Goal: Find contact information: Find contact information

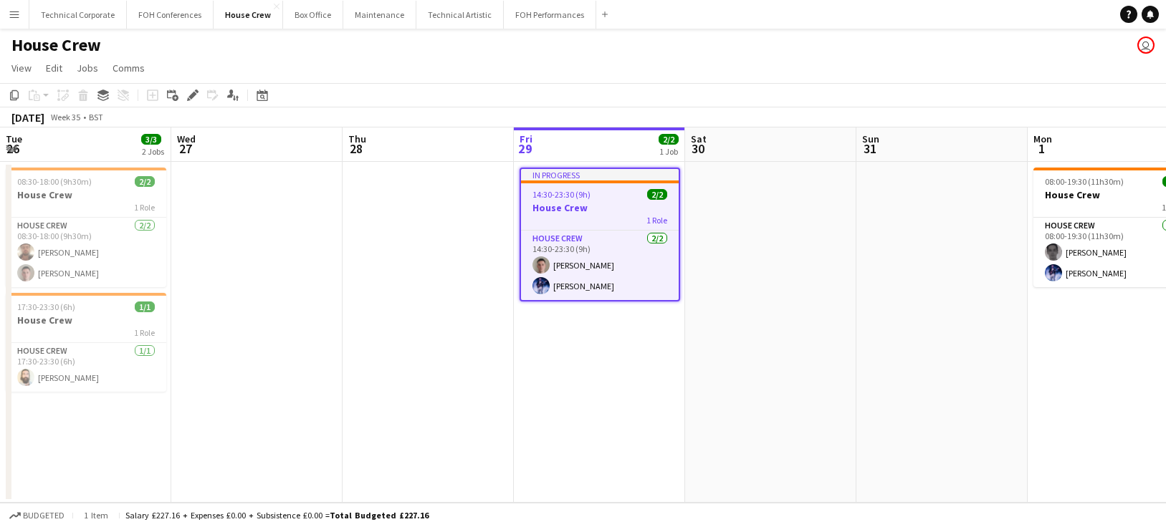
scroll to position [0, 343]
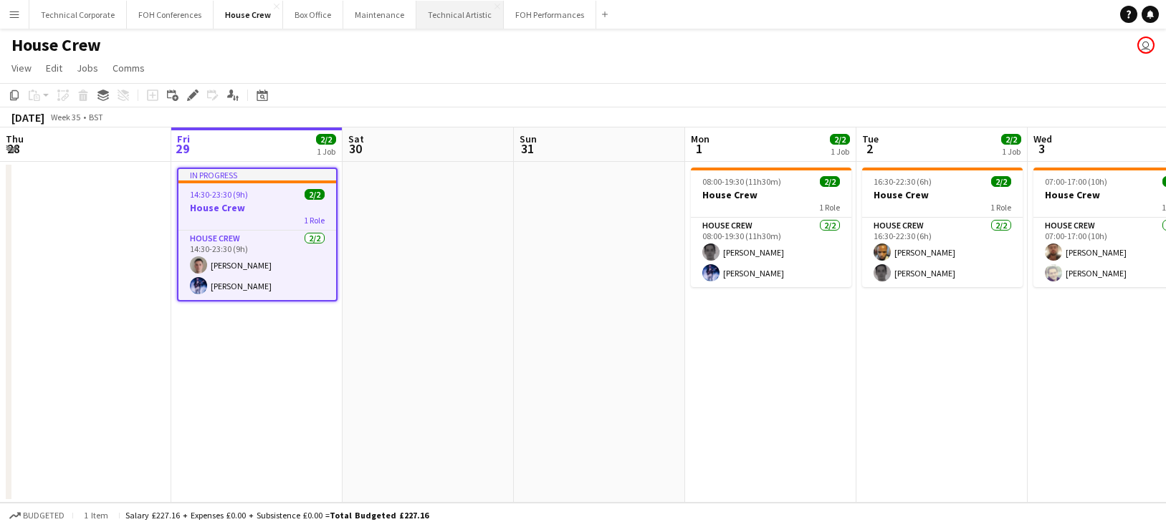
click at [451, 17] on button "Technical Artistic Close" at bounding box center [459, 15] width 87 height 28
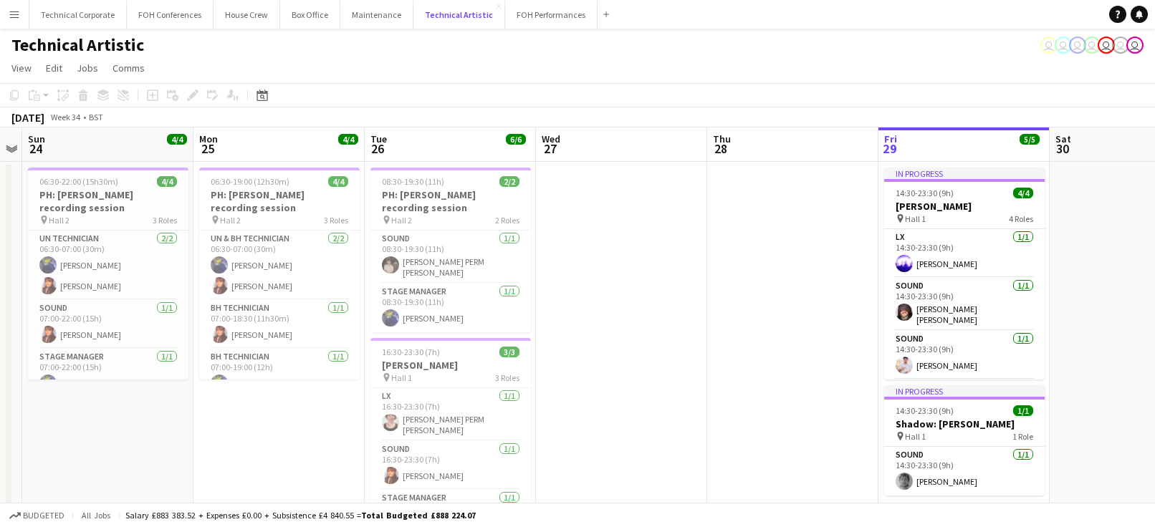
scroll to position [0, 320]
click at [419, 319] on app-card-role "Stage Manager [DATE] 08:30-19:30 (11h) [PERSON_NAME]" at bounding box center [451, 308] width 161 height 49
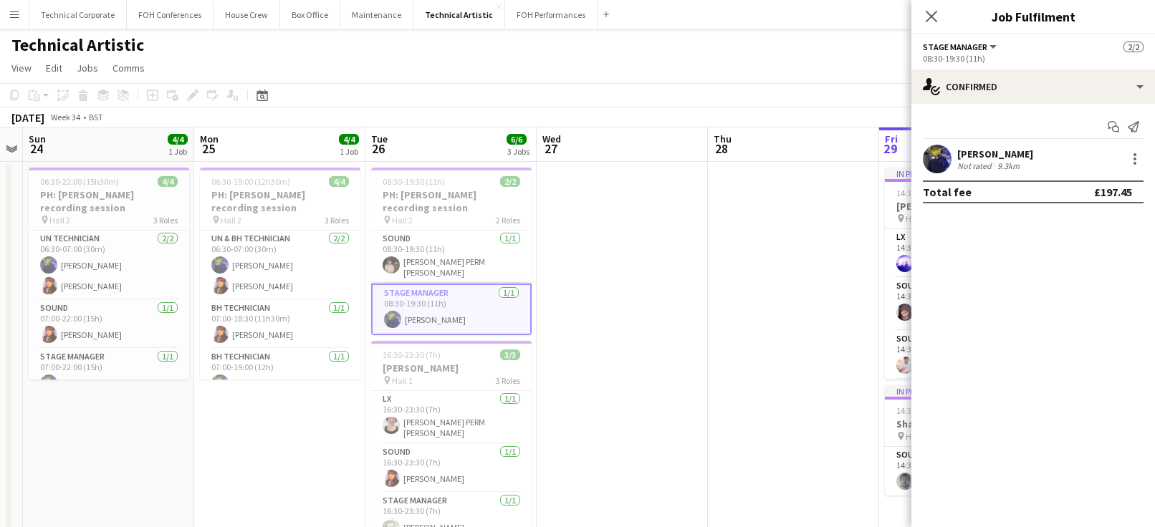
click at [1026, 152] on div "[PERSON_NAME]" at bounding box center [995, 154] width 76 height 13
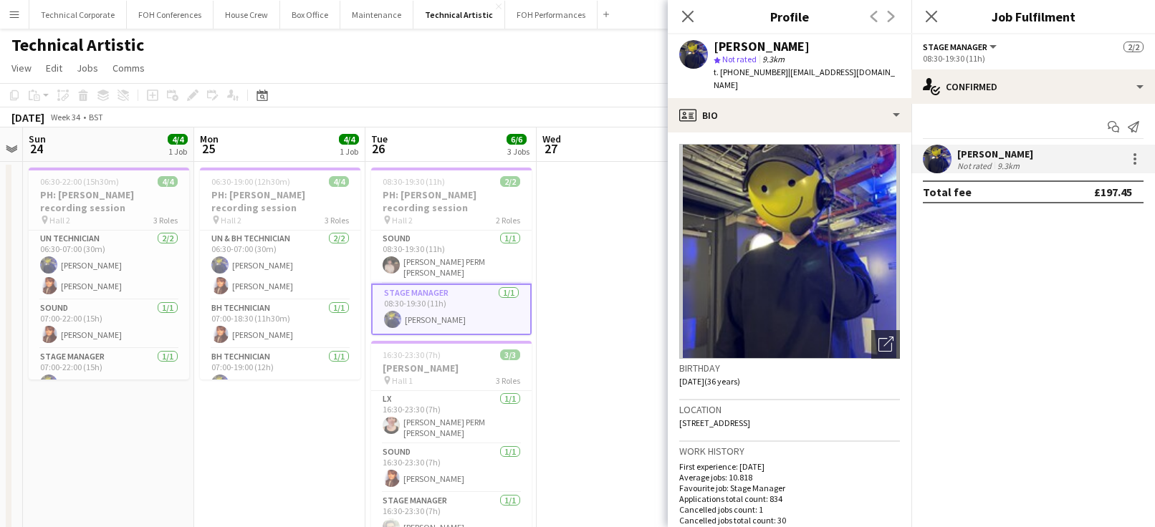
drag, startPoint x: 785, startPoint y: 70, endPoint x: 894, endPoint y: 80, distance: 109.4
click at [894, 80] on div "t. [PHONE_NUMBER] | [EMAIL_ADDRESS][DOMAIN_NAME]" at bounding box center [807, 79] width 186 height 26
copy span "[EMAIL_ADDRESS][DOMAIN_NAME]"
click at [449, 452] on app-card-role "Sound [DATE] 16:30-23:30 (7h) [PERSON_NAME]" at bounding box center [451, 468] width 161 height 49
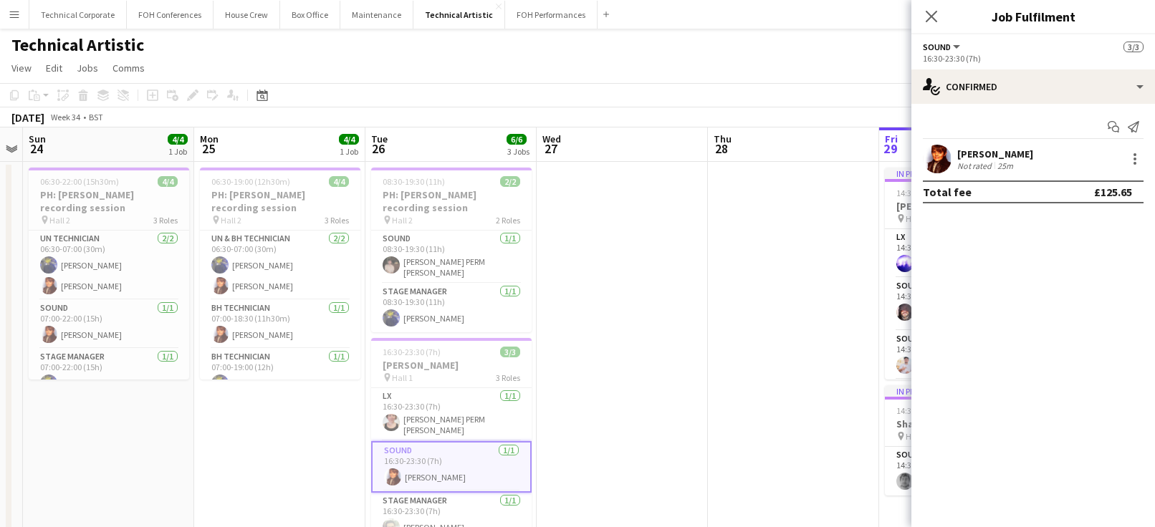
click at [976, 152] on div "[PERSON_NAME]" at bounding box center [995, 154] width 76 height 13
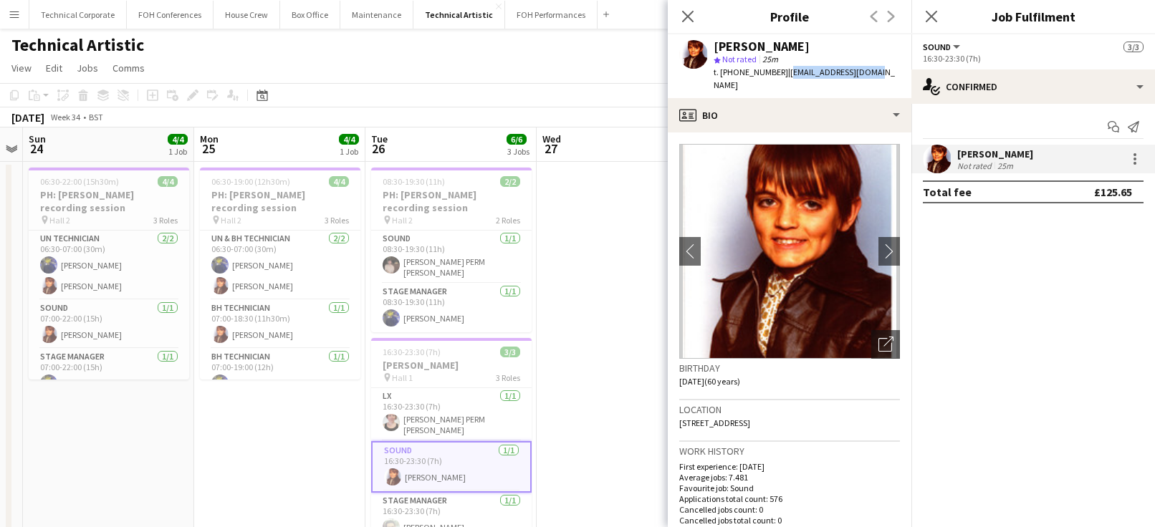
drag, startPoint x: 873, startPoint y: 72, endPoint x: 782, endPoint y: 77, distance: 91.9
click at [782, 77] on div "[PERSON_NAME] star Not rated 25m t. [PHONE_NUMBER] | [EMAIL_ADDRESS][DOMAIN_NAM…" at bounding box center [790, 66] width 244 height 64
copy span "[EMAIL_ADDRESS][DOMAIN_NAME]"
